Goal: Register for event/course

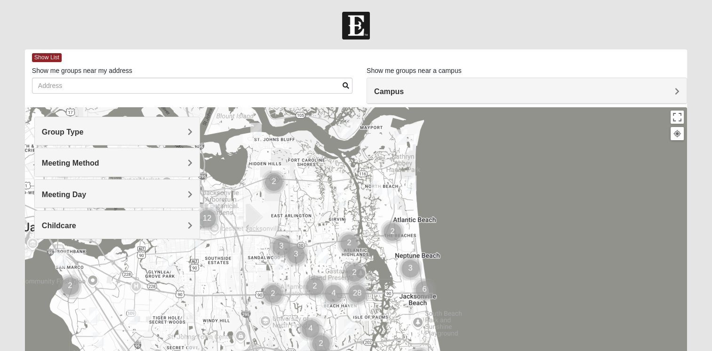
click at [107, 195] on h4 "Meeting Day" at bounding box center [117, 194] width 151 height 9
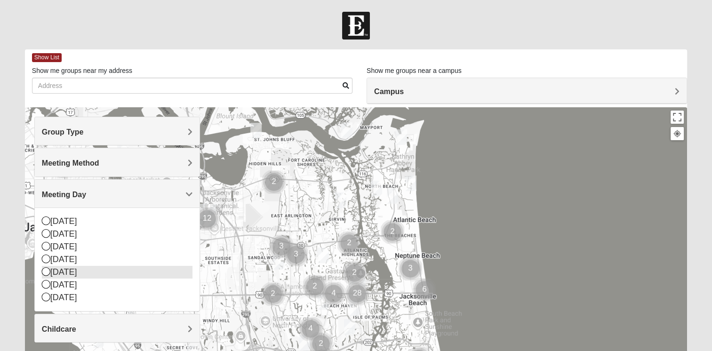
click at [43, 271] on icon at bounding box center [46, 271] width 8 height 8
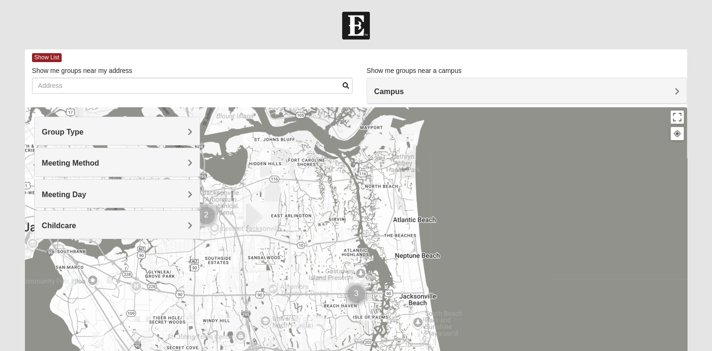
click at [82, 191] on span "Meeting Day" at bounding box center [64, 195] width 44 height 8
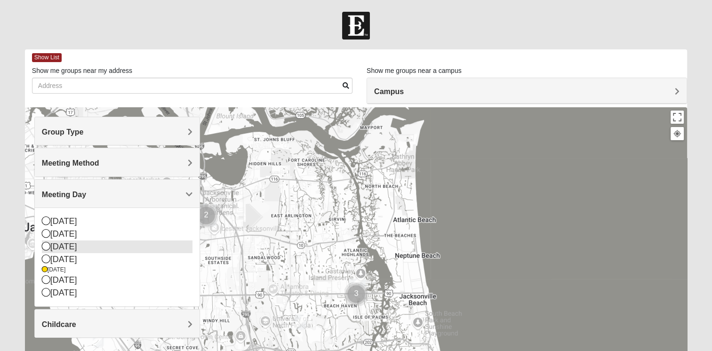
click at [46, 246] on icon at bounding box center [46, 246] width 8 height 8
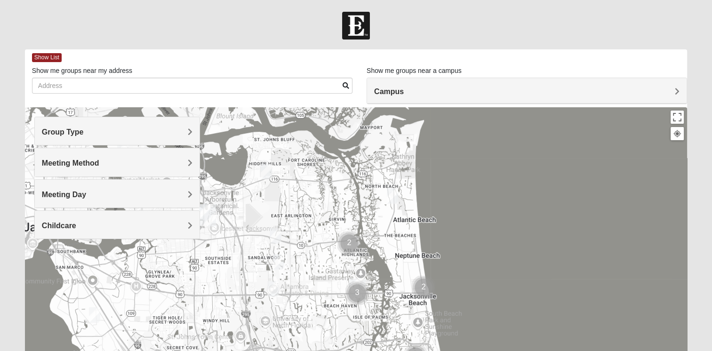
click at [266, 172] on img "Mens Mendonsa 32225" at bounding box center [266, 171] width 19 height 23
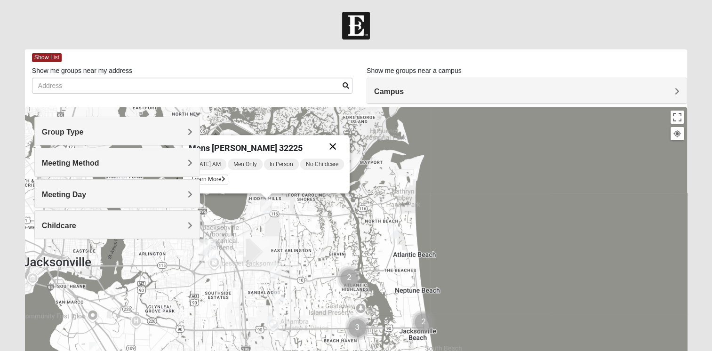
click at [334, 146] on button "Close" at bounding box center [333, 146] width 23 height 23
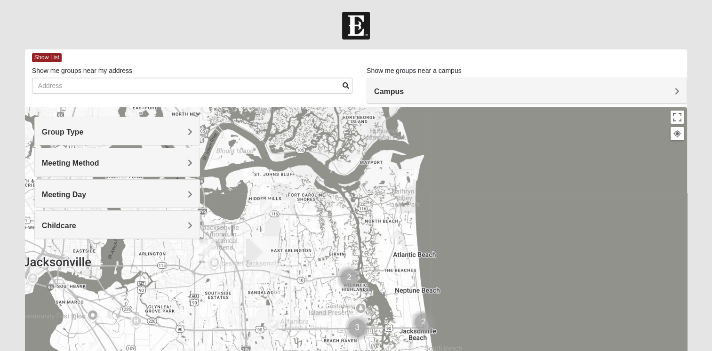
click at [82, 137] on div "Group Type" at bounding box center [117, 131] width 165 height 28
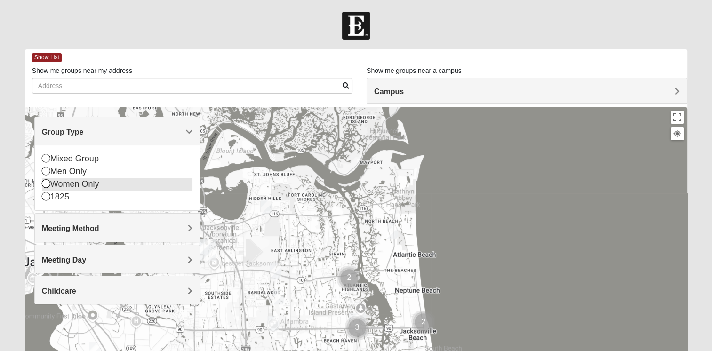
click at [69, 183] on div "Women Only" at bounding box center [117, 184] width 151 height 13
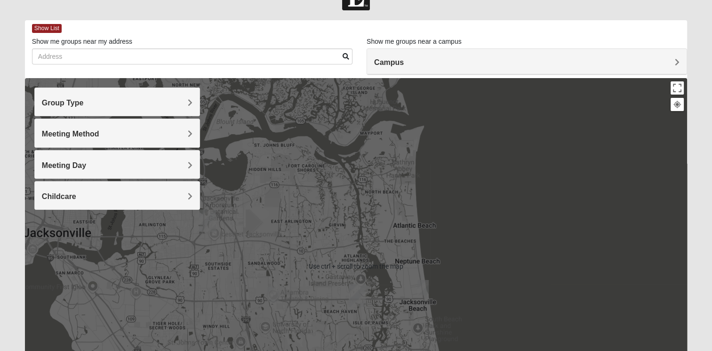
scroll to position [33, 0]
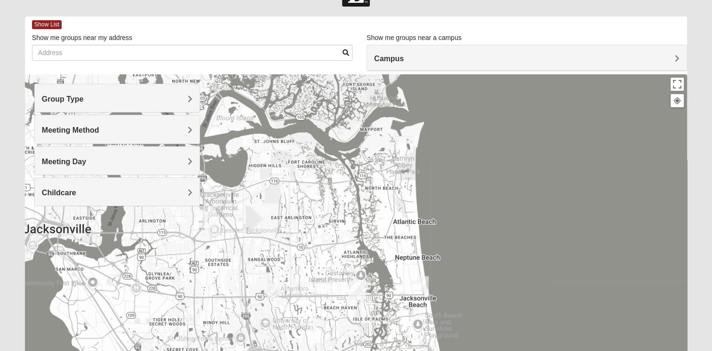
click at [360, 290] on img "San Pablo" at bounding box center [357, 292] width 24 height 30
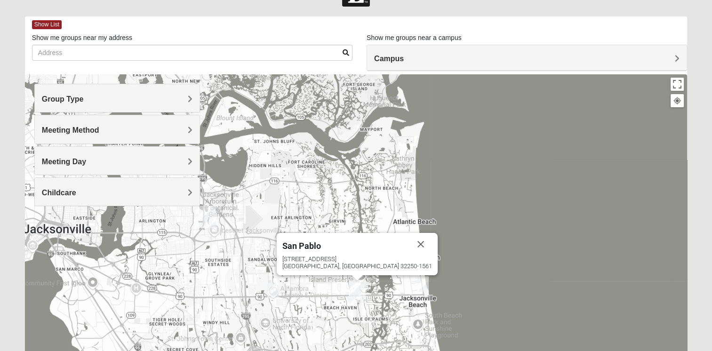
click at [358, 261] on div "[STREET_ADDRESS]" at bounding box center [358, 263] width 150 height 14
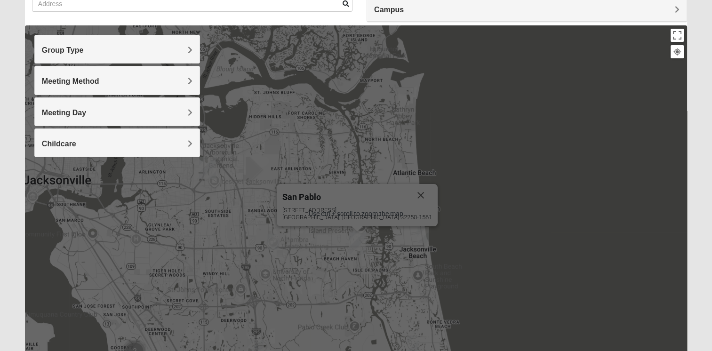
scroll to position [83, 0]
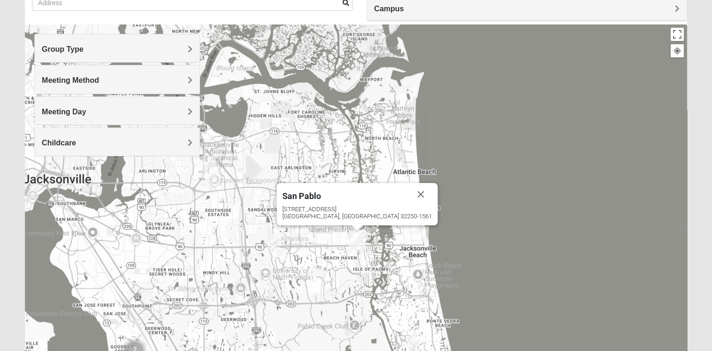
click at [277, 240] on img "Womens Chapman 32224" at bounding box center [273, 240] width 19 height 23
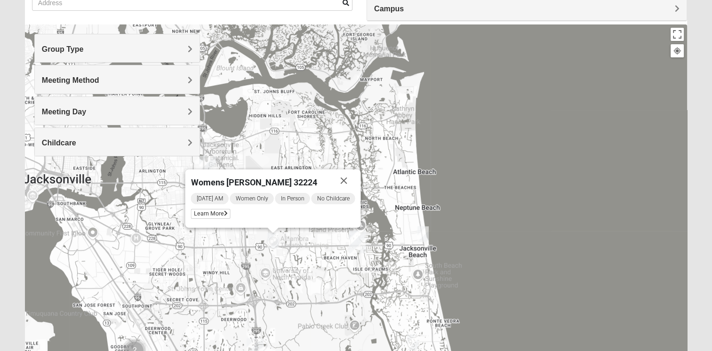
click at [420, 233] on img "Womens Sparkman/Flautt 32250" at bounding box center [423, 234] width 19 height 23
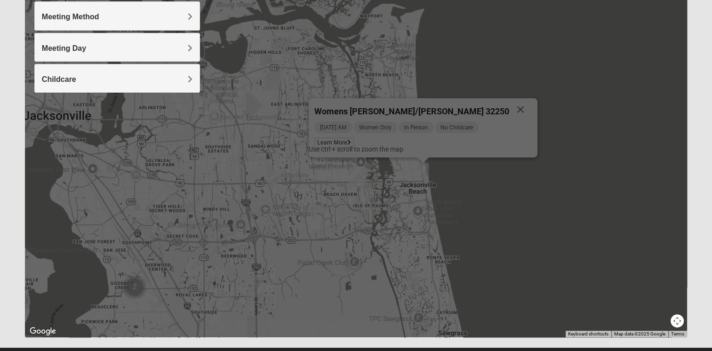
scroll to position [89, 0]
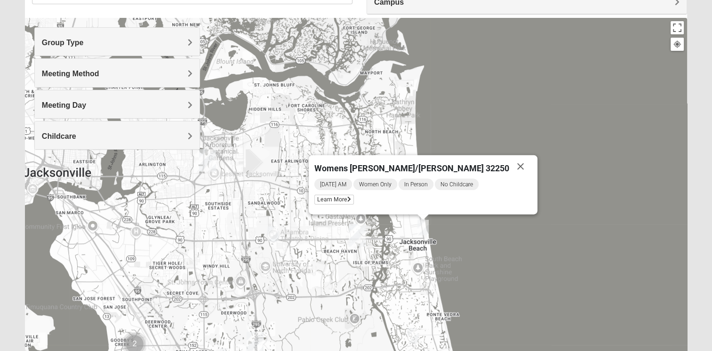
click at [103, 97] on div "Meeting Day" at bounding box center [117, 104] width 165 height 28
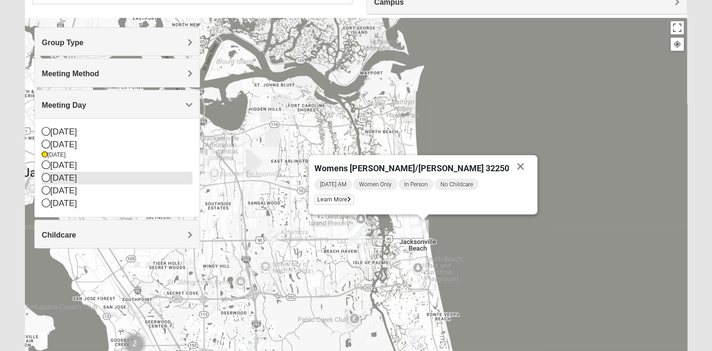
click at [43, 174] on icon at bounding box center [46, 177] width 8 height 8
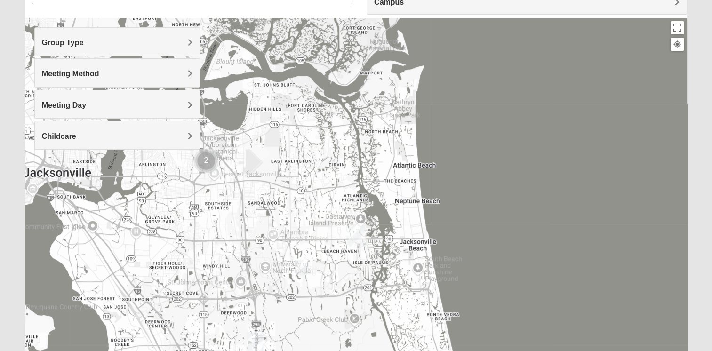
click at [208, 157] on img "Cluster of 2 groups" at bounding box center [206, 160] width 31 height 31
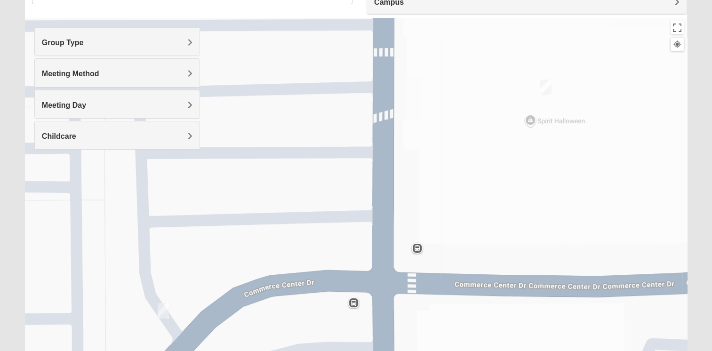
click at [546, 86] on img "On Campus Womens Bates 32225" at bounding box center [546, 87] width 19 height 23
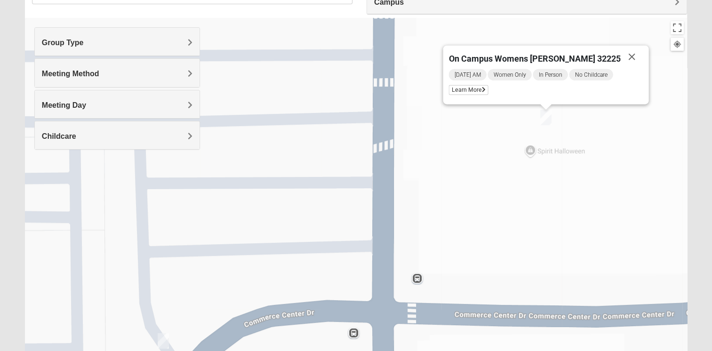
click at [160, 340] on img "Womens Gooden 32211" at bounding box center [163, 341] width 19 height 23
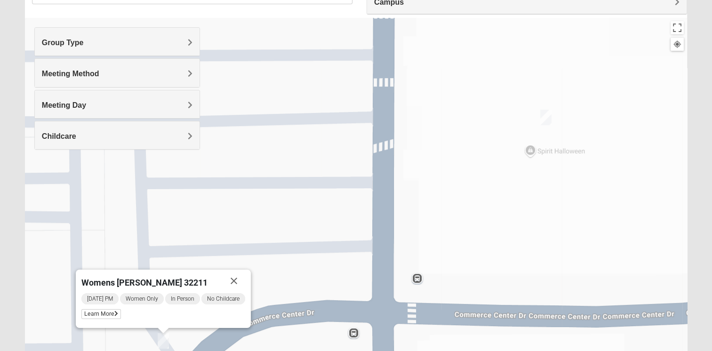
click at [545, 115] on img "On Campus Womens Bates 32225" at bounding box center [546, 117] width 19 height 23
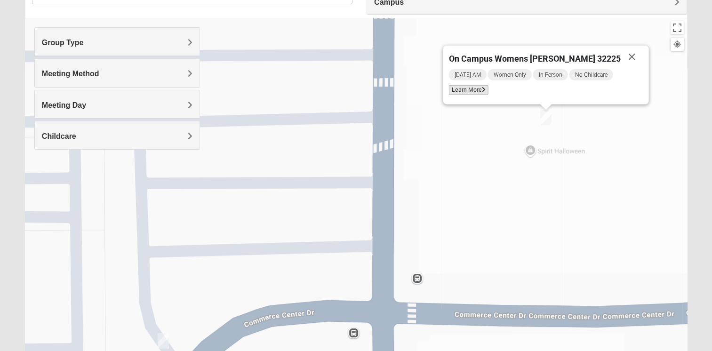
click at [483, 91] on span "Learn More" at bounding box center [469, 90] width 40 height 10
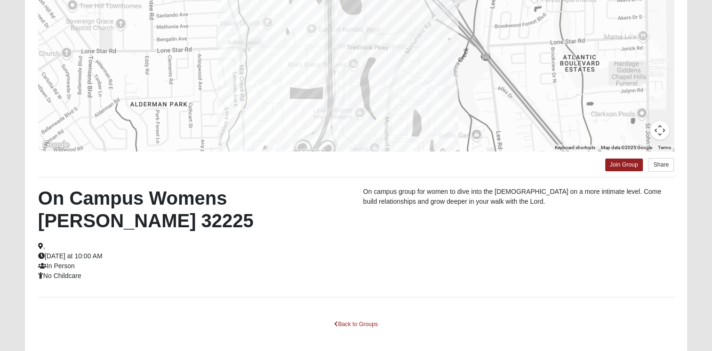
scroll to position [158, 0]
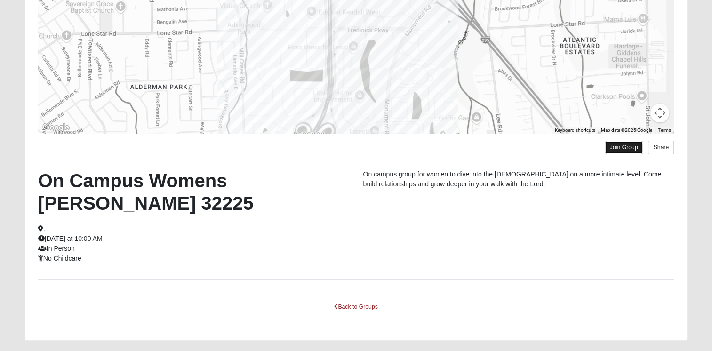
click at [622, 148] on link "Join Group" at bounding box center [624, 147] width 38 height 13
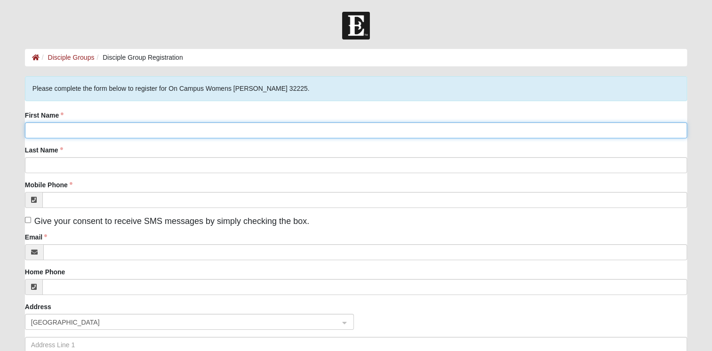
click at [75, 131] on input "First Name" at bounding box center [356, 130] width 662 height 16
type input "[PERSON_NAME]"
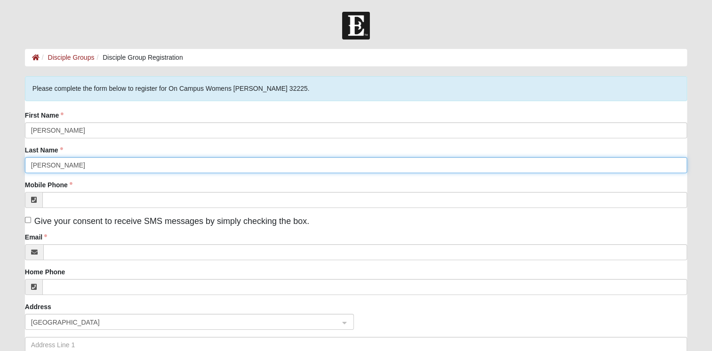
type input "[PERSON_NAME]"
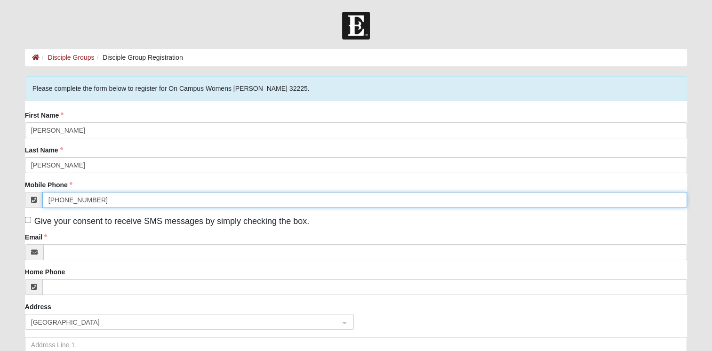
type input "[PHONE_NUMBER]"
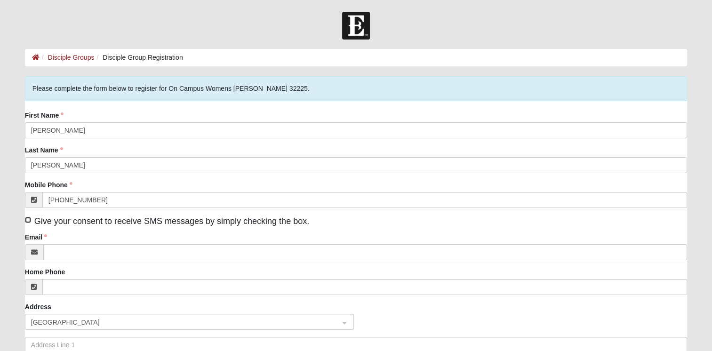
click at [29, 218] on input "Give your consent to receive SMS messages by simply checking the box." at bounding box center [28, 220] width 6 height 6
checkbox input "true"
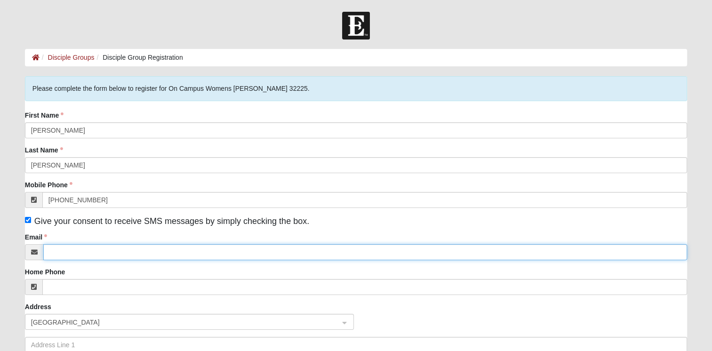
click at [71, 252] on input "Email" at bounding box center [365, 252] width 644 height 16
type input "mguerrer@stetson.edu"
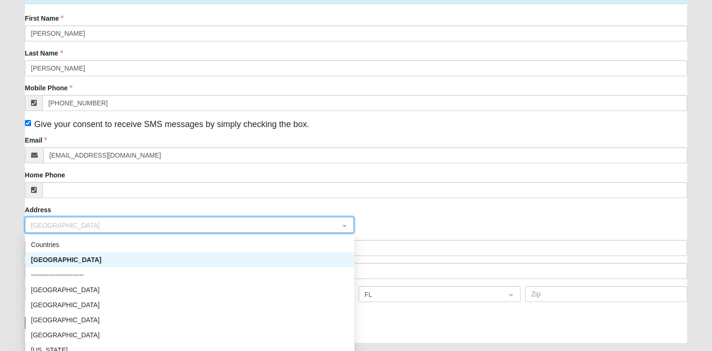
scroll to position [99, 0]
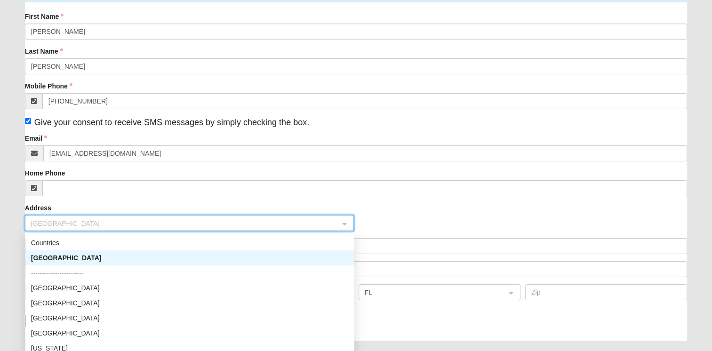
click at [67, 257] on div "United States" at bounding box center [190, 258] width 318 height 10
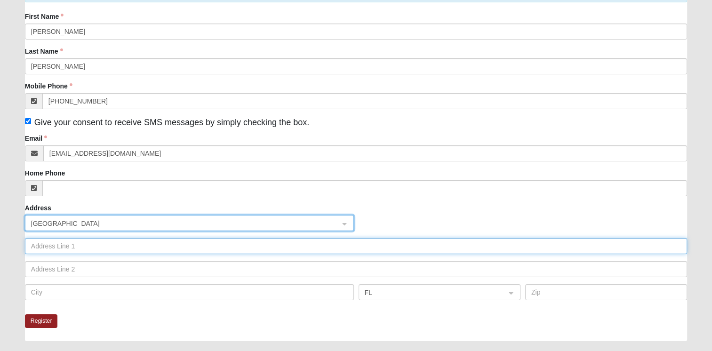
click at [66, 243] on input "text" at bounding box center [356, 246] width 662 height 16
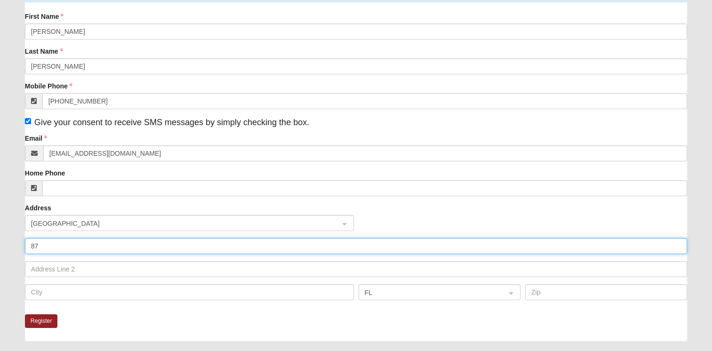
type input "875 Mystic Harbor Dr"
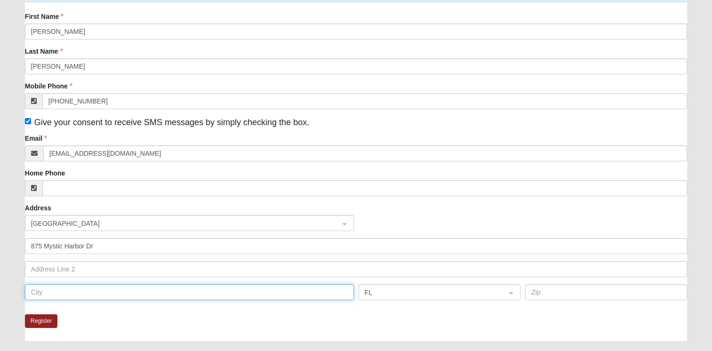
click at [73, 287] on input "text" at bounding box center [189, 292] width 329 height 16
type input "Jacksonville"
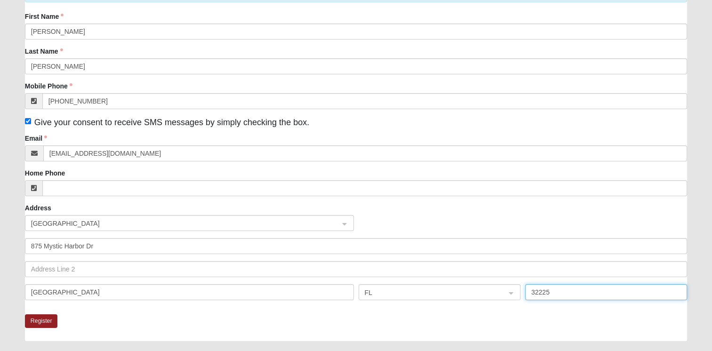
type input "32225"
click at [137, 318] on div "Register" at bounding box center [356, 328] width 662 height 27
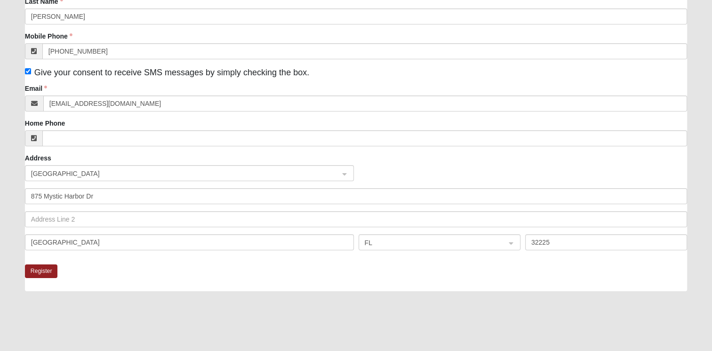
scroll to position [149, 0]
click at [47, 270] on button "Register" at bounding box center [41, 272] width 33 height 14
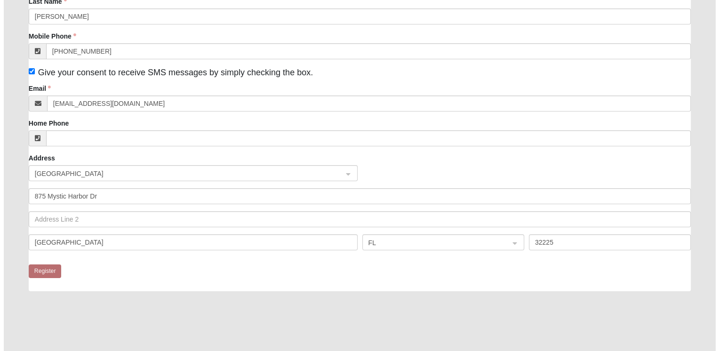
scroll to position [0, 0]
